Goal: Navigation & Orientation: Find specific page/section

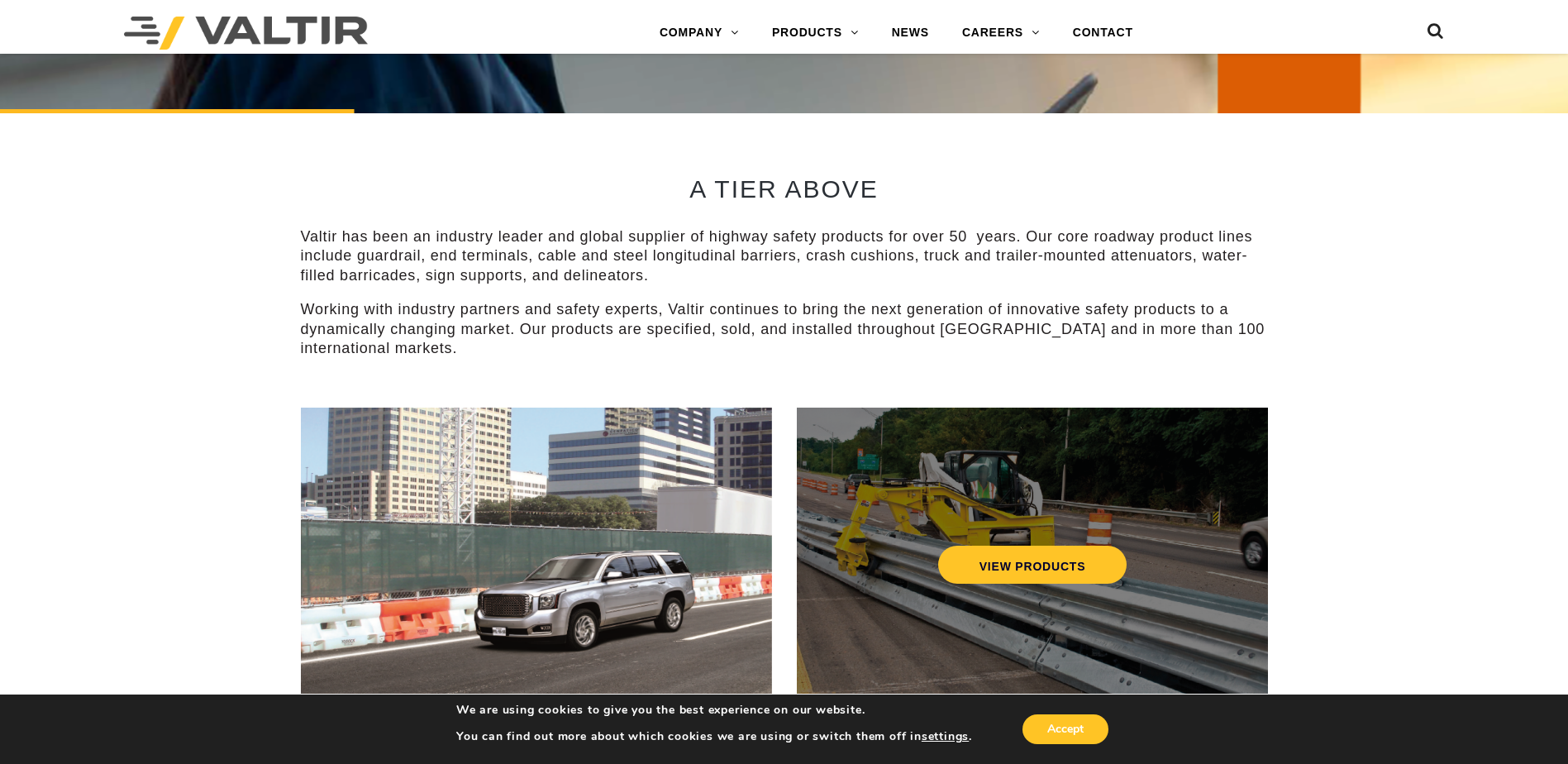
scroll to position [744, 0]
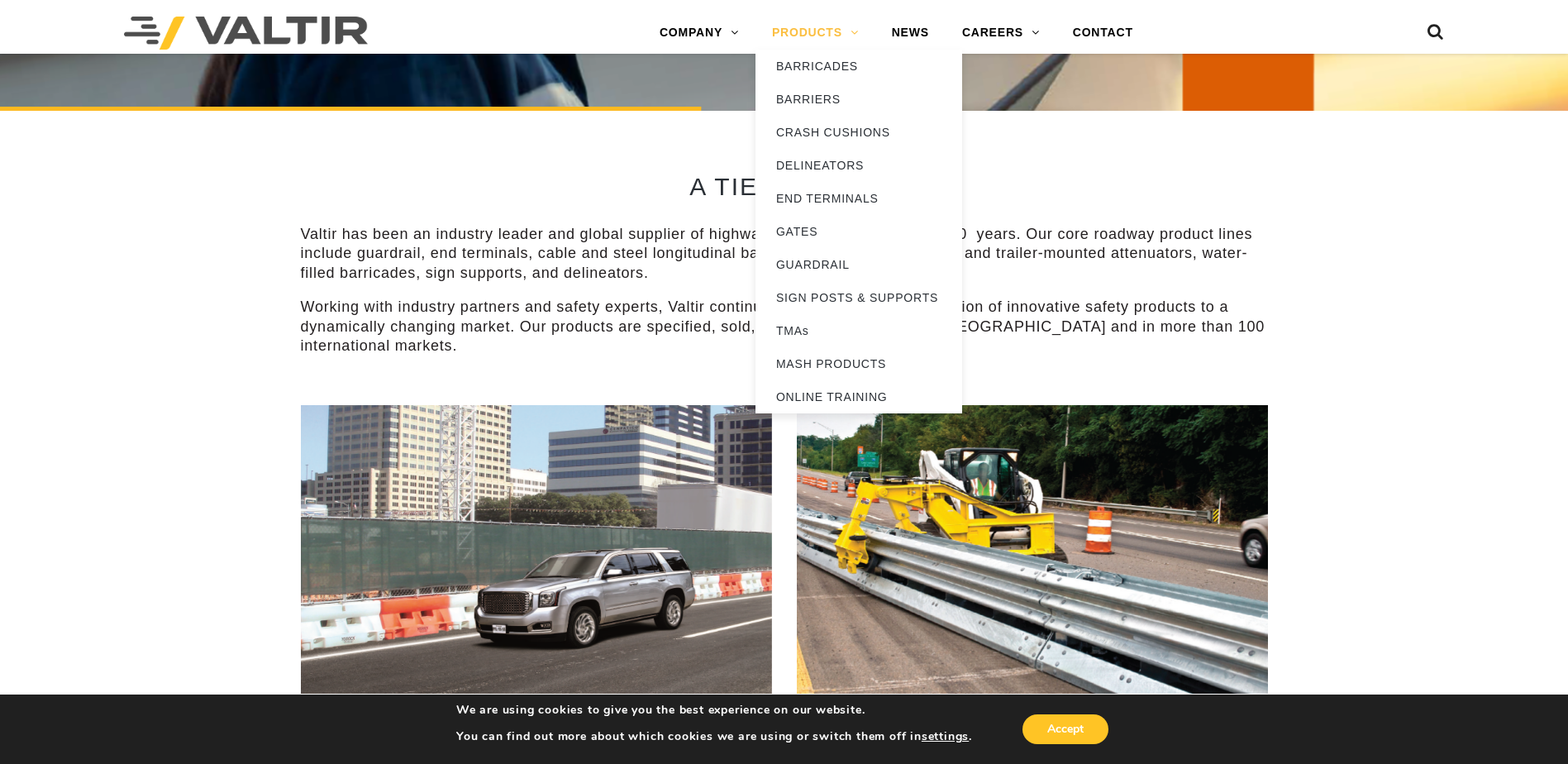
click at [818, 16] on link "PRODUCTS" at bounding box center [816, 33] width 120 height 33
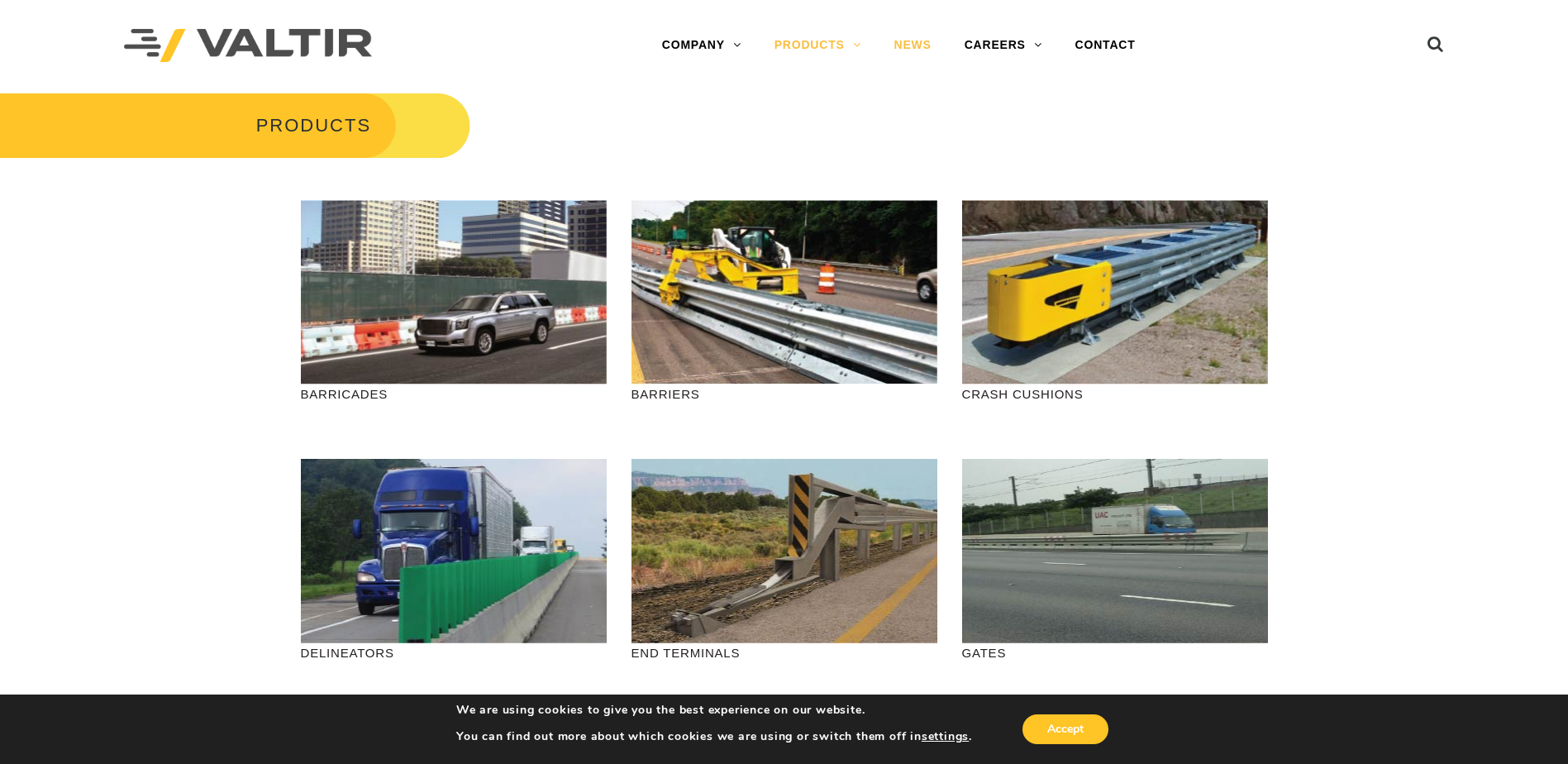
click at [911, 45] on link "NEWS" at bounding box center [912, 46] width 70 height 33
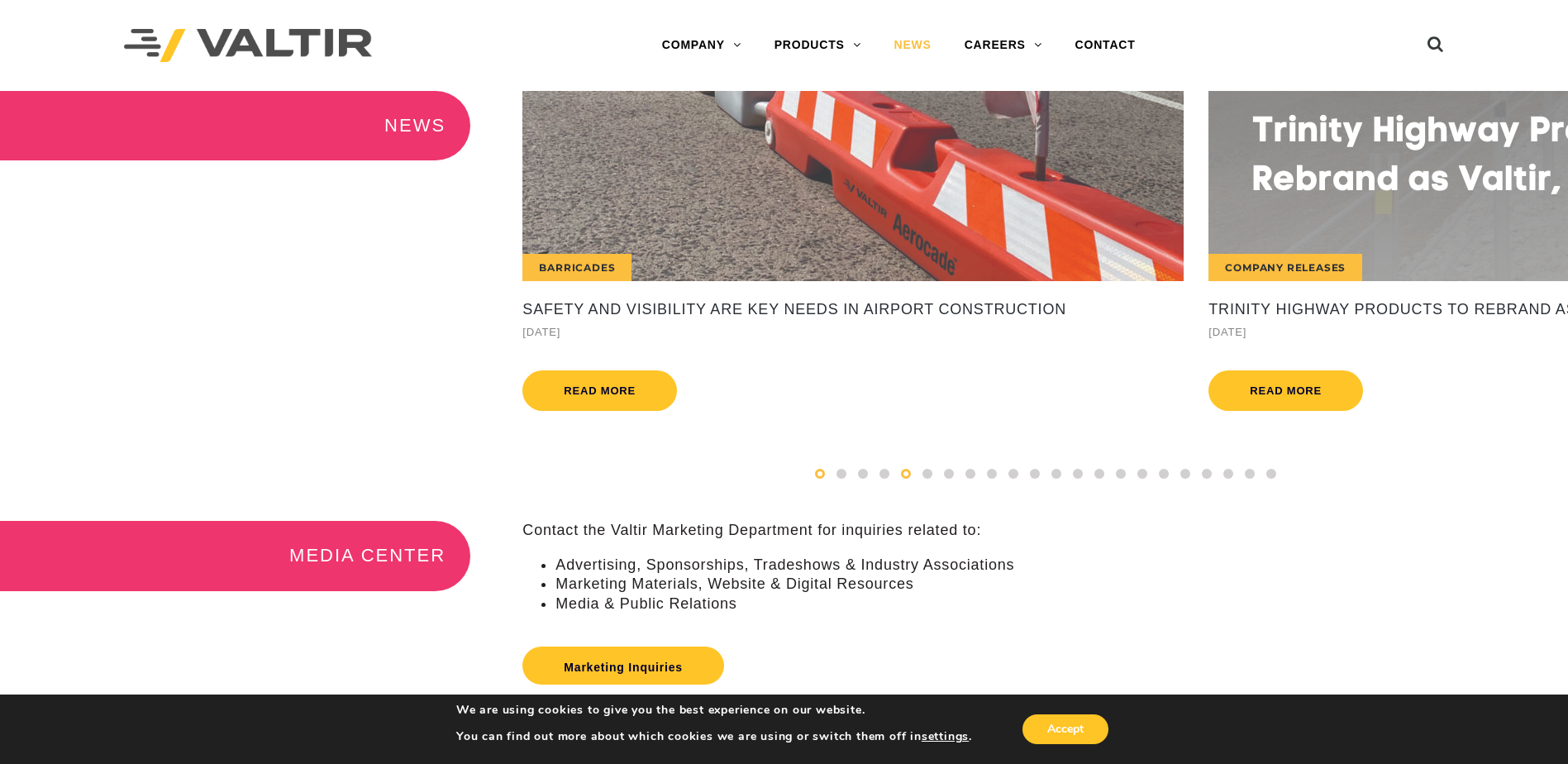
click at [819, 479] on span at bounding box center [820, 473] width 10 height 10
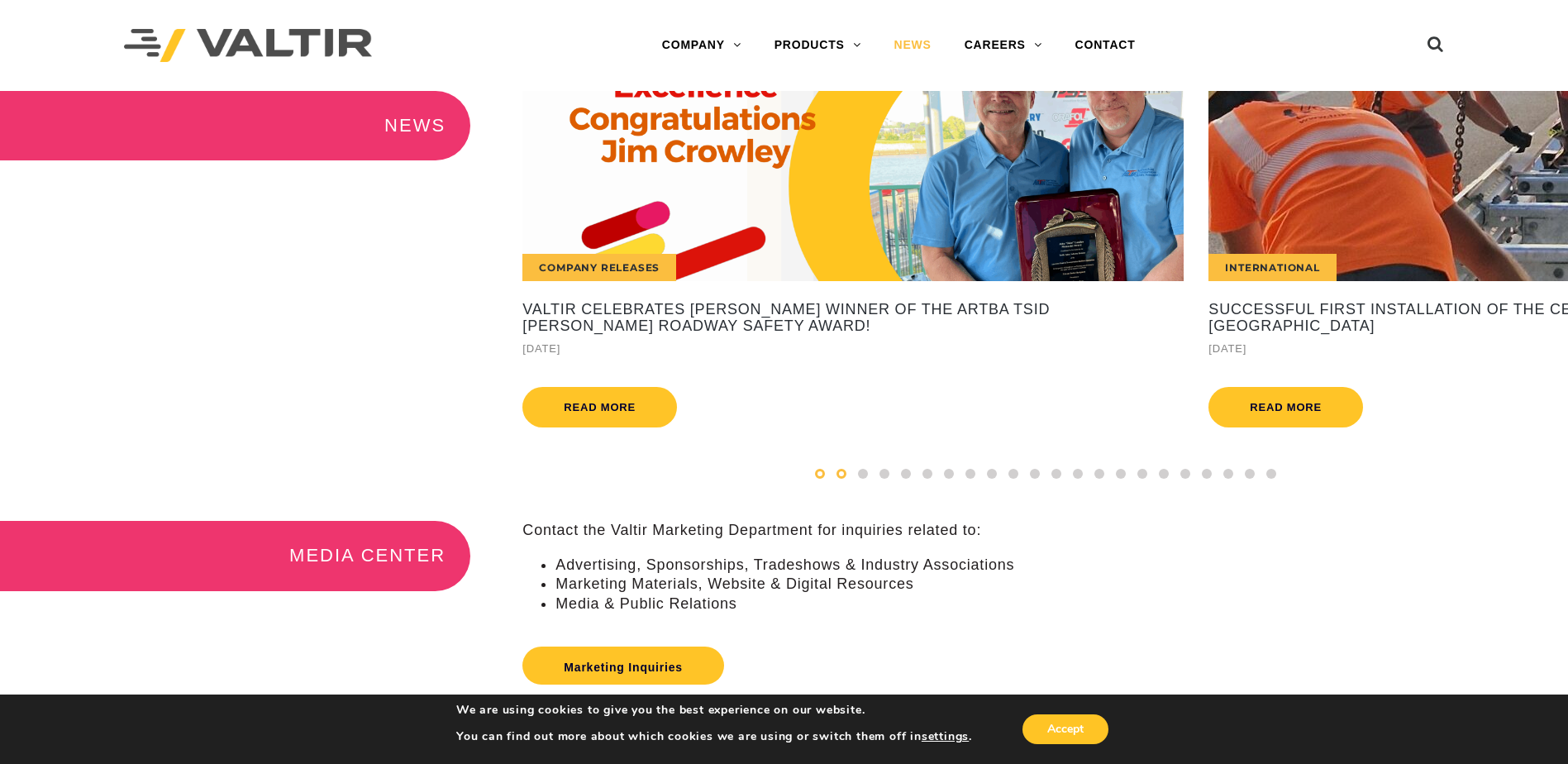
click at [817, 481] on div at bounding box center [820, 473] width 21 height 18
